Goal: Transaction & Acquisition: Purchase product/service

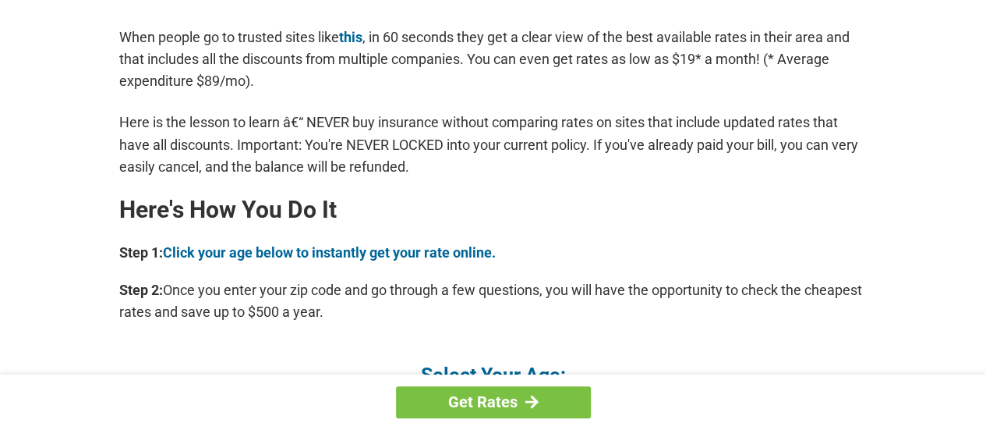
scroll to position [1326, 0]
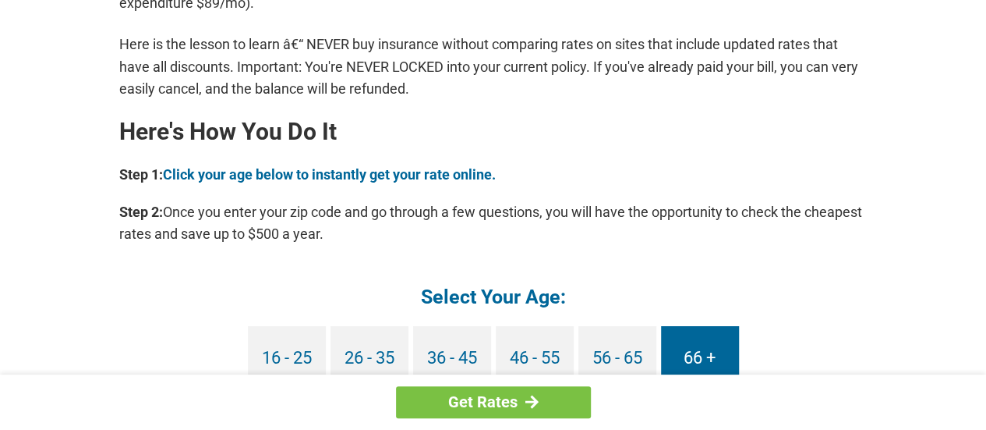
click at [699, 358] on link "66 +" at bounding box center [700, 357] width 78 height 65
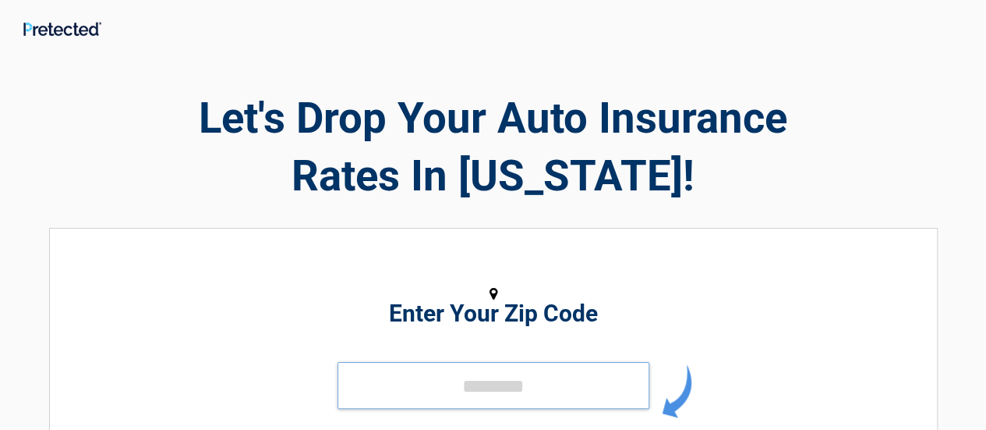
click at [519, 398] on input "tel" at bounding box center [494, 385] width 312 height 47
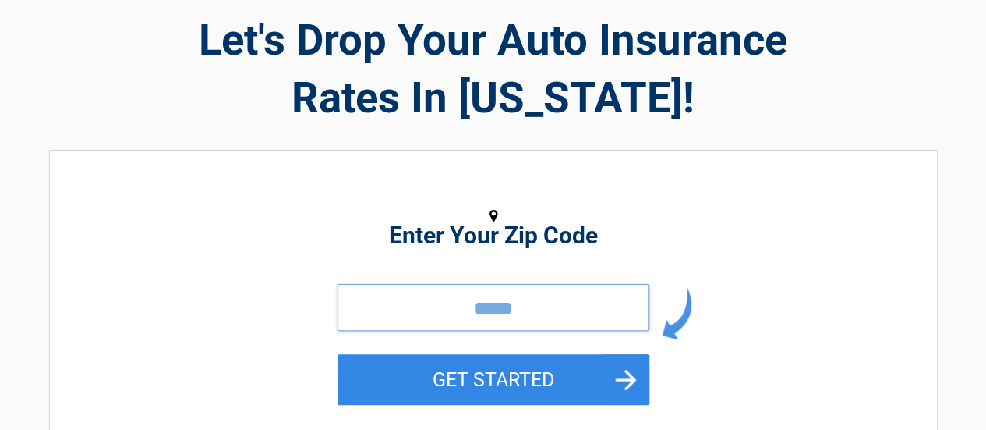
scroll to position [234, 0]
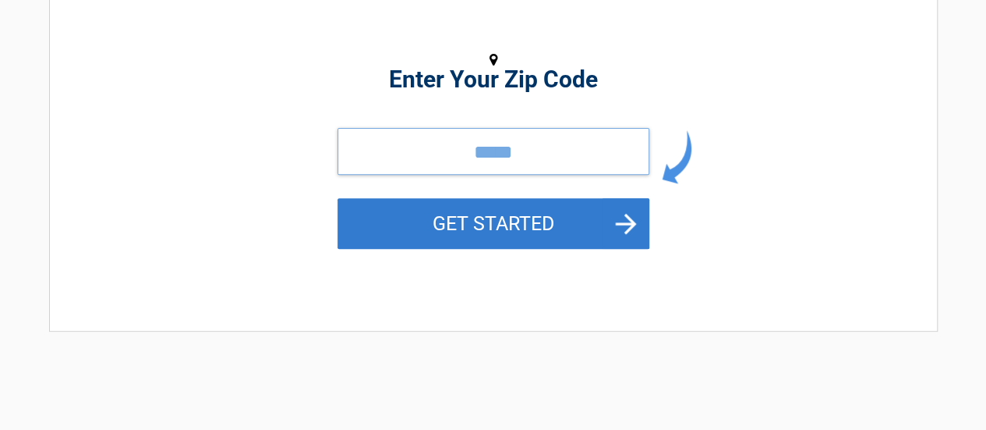
type input "*****"
click at [589, 221] on button "GET STARTED" at bounding box center [494, 223] width 312 height 51
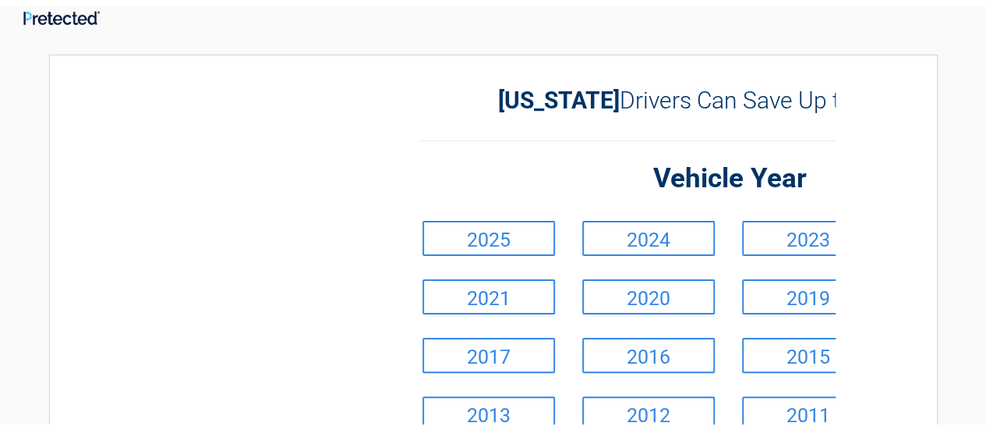
scroll to position [0, 0]
